Goal: Task Accomplishment & Management: Complete application form

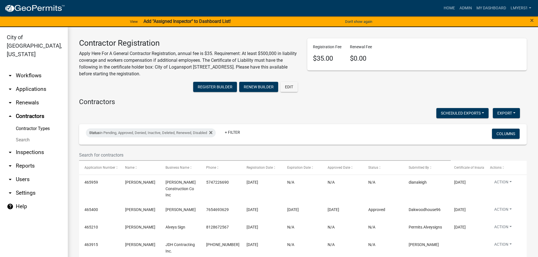
select select "3: 100"
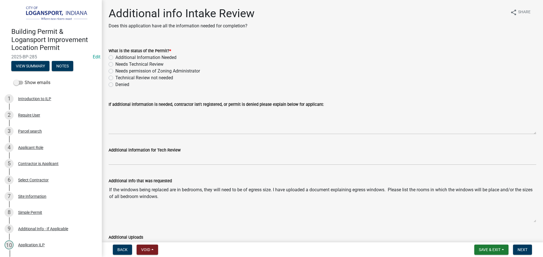
scroll to position [85, 0]
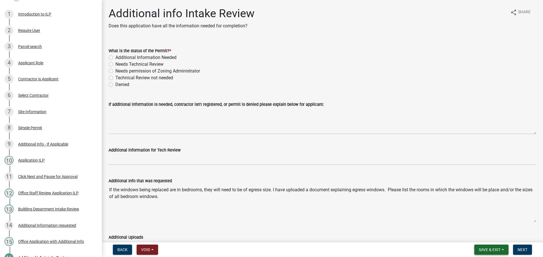
click at [499, 252] on span "Save & Exit" at bounding box center [489, 250] width 22 height 5
click at [493, 238] on button "Save & Exit" at bounding box center [485, 236] width 45 height 14
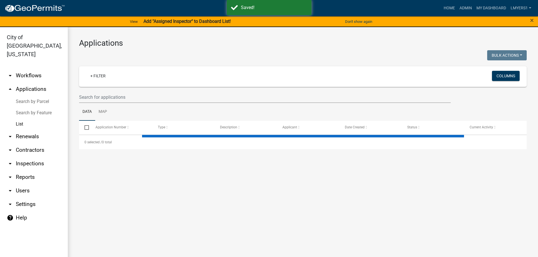
select select "3: 100"
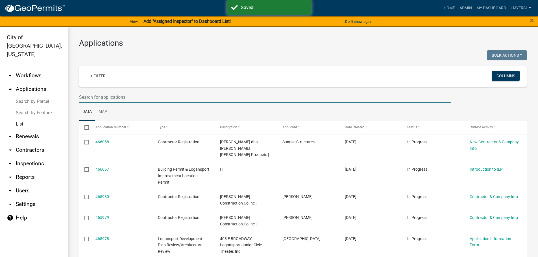
click at [120, 99] on input "text" at bounding box center [265, 98] width 372 height 12
click at [37, 144] on link "arrow_drop_down Contractors" at bounding box center [34, 151] width 68 height 14
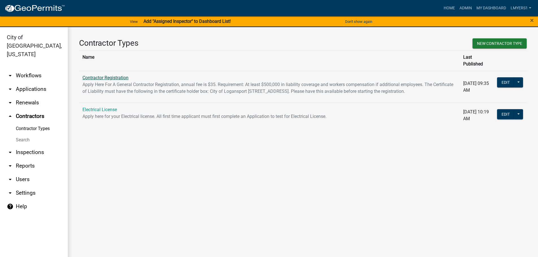
click at [109, 75] on link "Contractor Registration" at bounding box center [106, 77] width 46 height 5
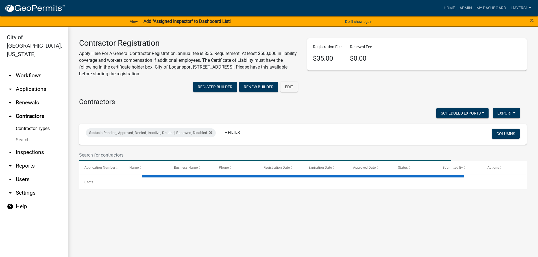
click at [97, 156] on input "text" at bounding box center [265, 155] width 372 height 12
select select "3: 100"
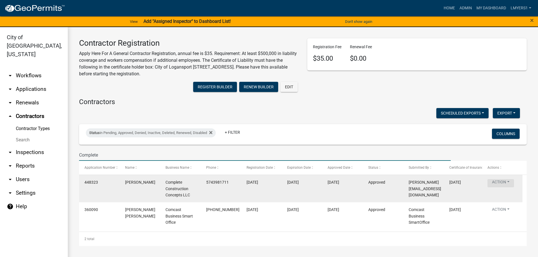
type input "Complete"
click at [508, 184] on button "Action" at bounding box center [501, 183] width 27 height 8
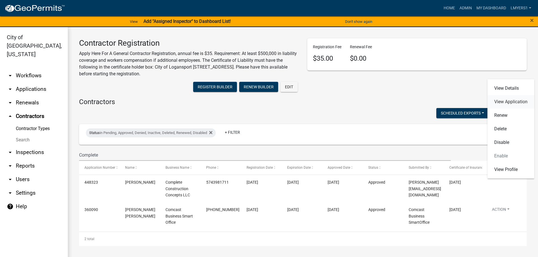
click at [516, 101] on link "View Application" at bounding box center [511, 102] width 47 height 14
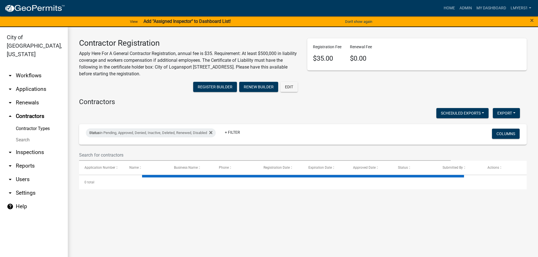
select select "3: 100"
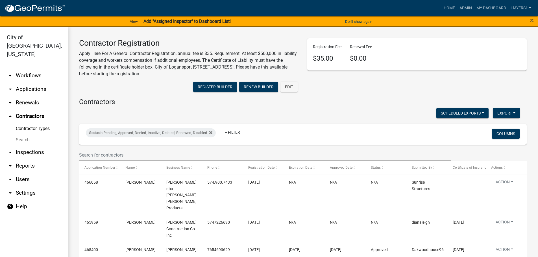
click at [24, 110] on link "arrow_drop_up Contractors" at bounding box center [34, 117] width 68 height 14
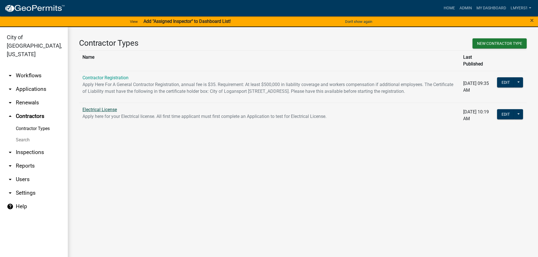
click at [93, 109] on link "Electrical License" at bounding box center [100, 109] width 34 height 5
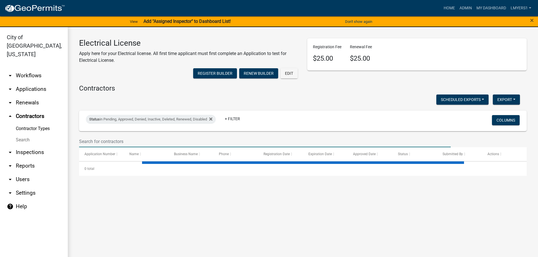
click at [105, 137] on input "text" at bounding box center [265, 142] width 372 height 12
select select "3: 100"
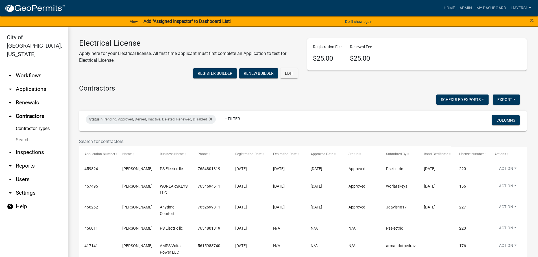
type input "E"
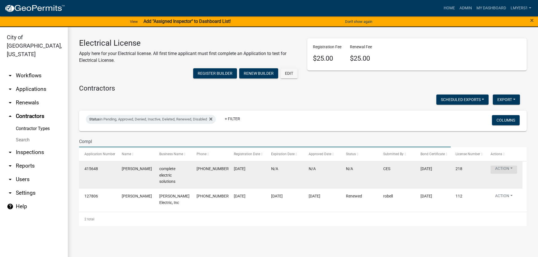
type input "Compl"
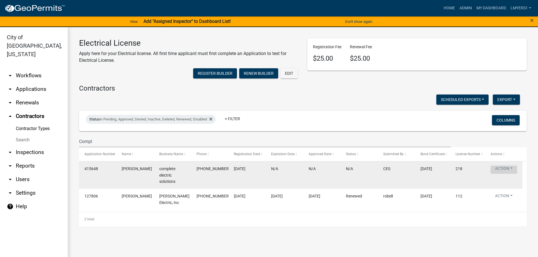
click at [506, 169] on button "Action" at bounding box center [504, 170] width 27 height 8
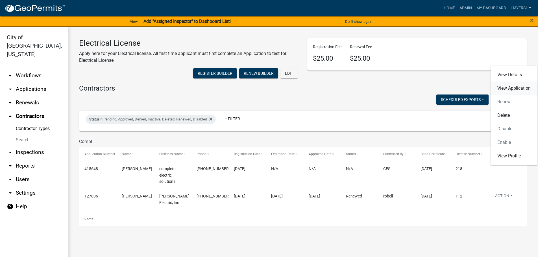
click at [519, 88] on link "View Application" at bounding box center [514, 89] width 47 height 14
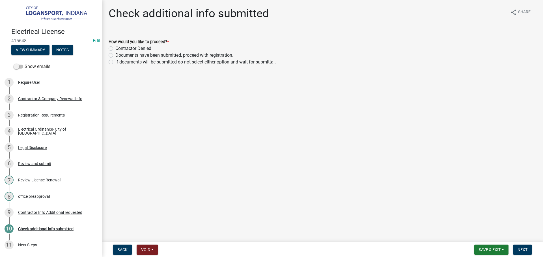
click at [115, 56] on label "Documents have been submitted, proceed with registration." at bounding box center [174, 55] width 118 height 7
click at [115, 56] on input "Documents have been submitted, proceed with registration." at bounding box center [117, 54] width 4 height 4
radio input "true"
click at [523, 248] on span "Next" at bounding box center [522, 250] width 10 height 5
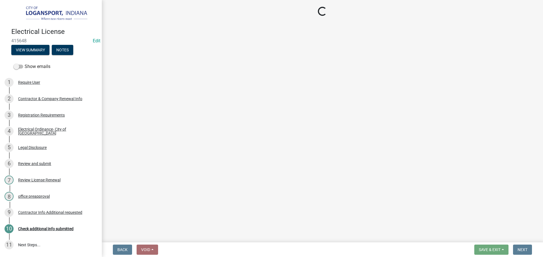
select select "3: 3"
